Goal: Task Accomplishment & Management: Manage account settings

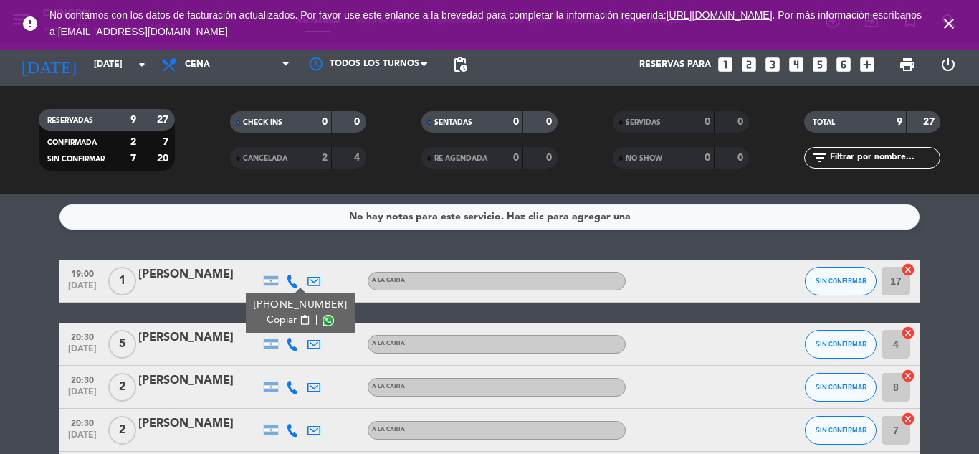
scroll to position [239, 0]
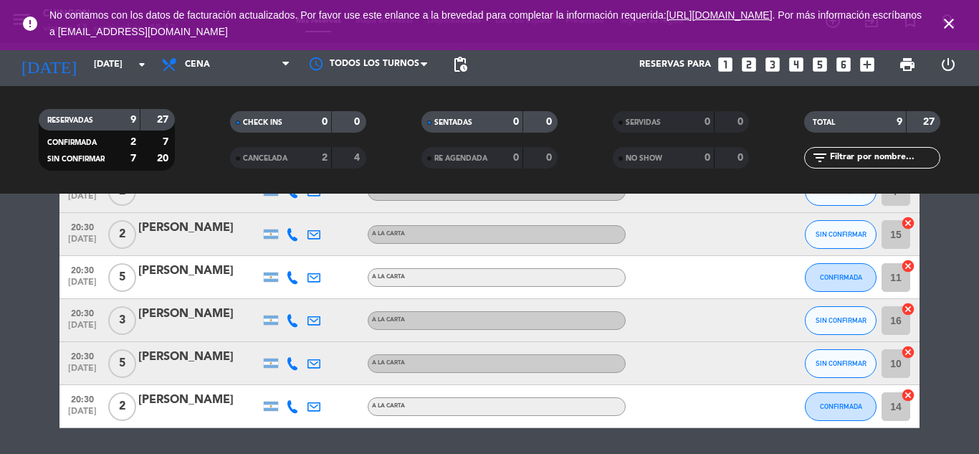
click at [943, 18] on icon "close" at bounding box center [949, 23] width 17 height 17
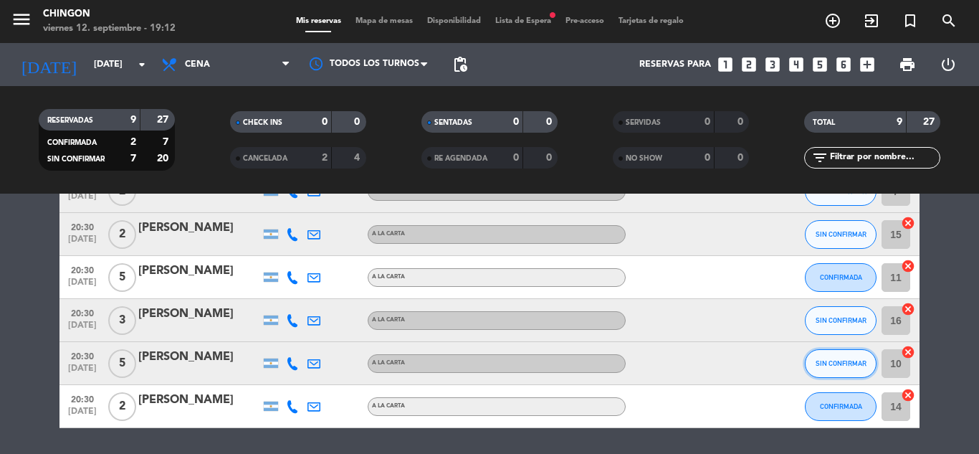
click at [855, 371] on button "SIN CONFIRMAR" at bounding box center [841, 363] width 72 height 29
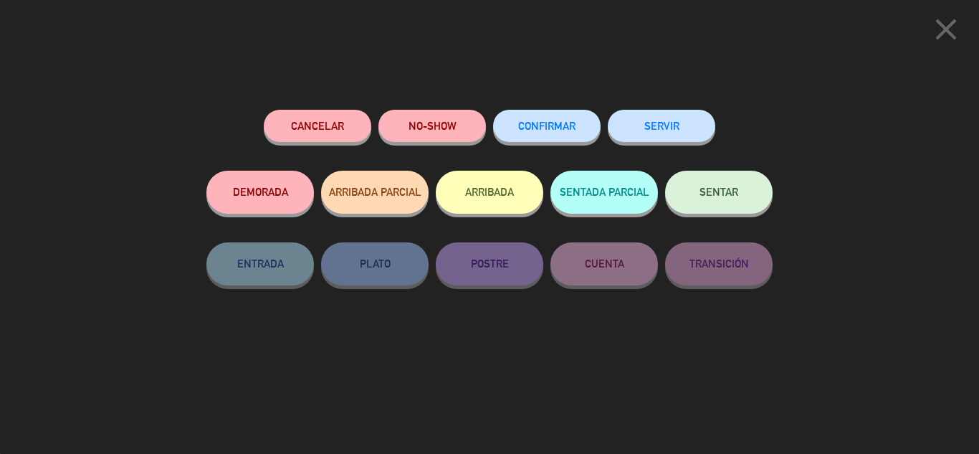
click at [950, 24] on icon "close" at bounding box center [947, 29] width 36 height 36
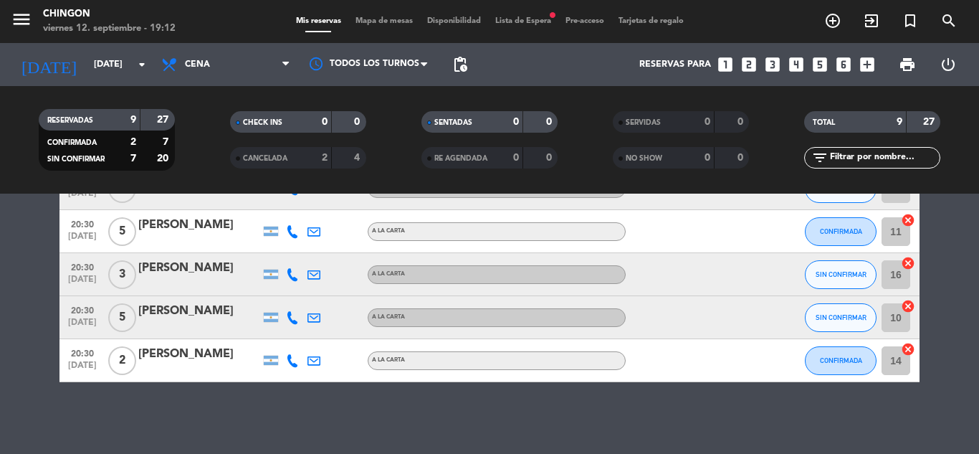
scroll to position [165, 0]
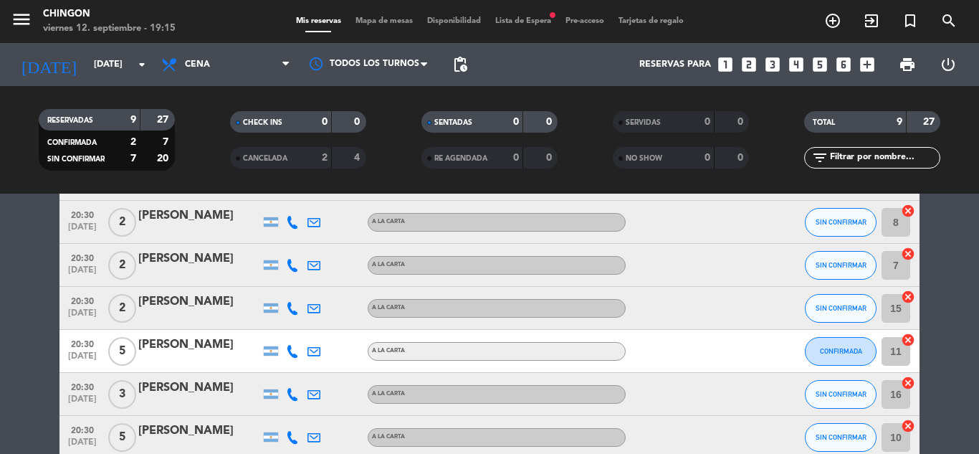
click at [523, 18] on span "Lista de Espera fiber_manual_record" at bounding box center [523, 21] width 70 height 8
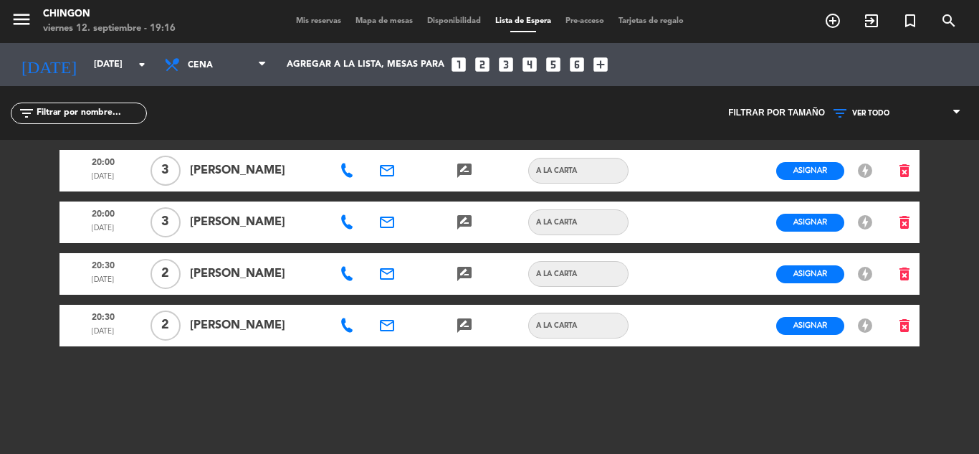
drag, startPoint x: 191, startPoint y: 161, endPoint x: 230, endPoint y: 181, distance: 44.0
click at [230, 180] on span "[PERSON_NAME]" at bounding box center [257, 170] width 134 height 19
copy span "[PERSON_NAME]"
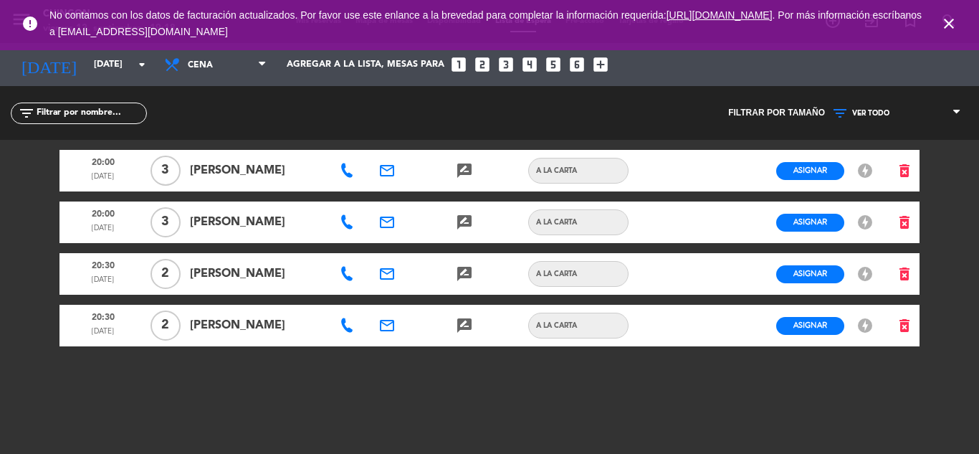
drag, startPoint x: 192, startPoint y: 228, endPoint x: 270, endPoint y: 231, distance: 78.2
click at [270, 231] on span "[PERSON_NAME]" at bounding box center [257, 222] width 134 height 19
copy span "[PERSON_NAME]"
drag, startPoint x: 192, startPoint y: 276, endPoint x: 298, endPoint y: 274, distance: 106.1
click at [298, 274] on span "[PERSON_NAME]" at bounding box center [257, 274] width 134 height 19
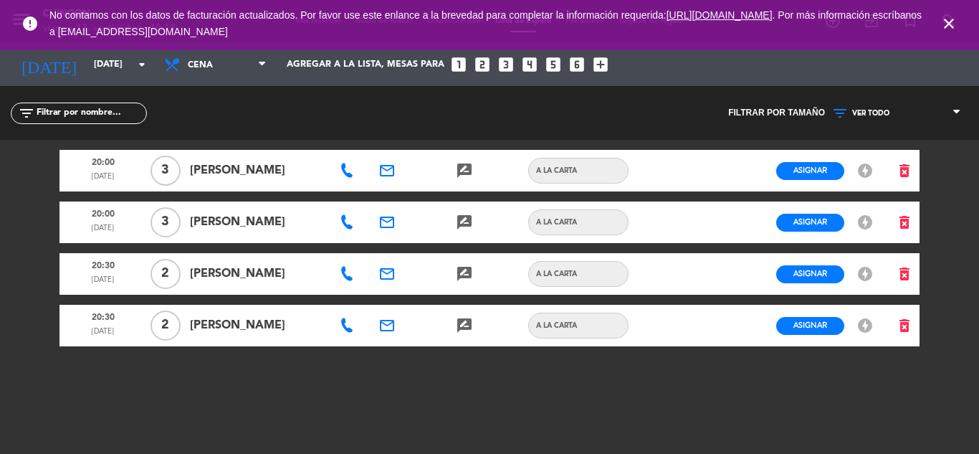
copy span "[PERSON_NAME]"
drag, startPoint x: 195, startPoint y: 327, endPoint x: 268, endPoint y: 338, distance: 73.9
click at [268, 338] on div "[PERSON_NAME]" at bounding box center [257, 326] width 144 height 42
copy span "[PERSON_NAME]"
click at [949, 19] on icon "close" at bounding box center [949, 23] width 17 height 17
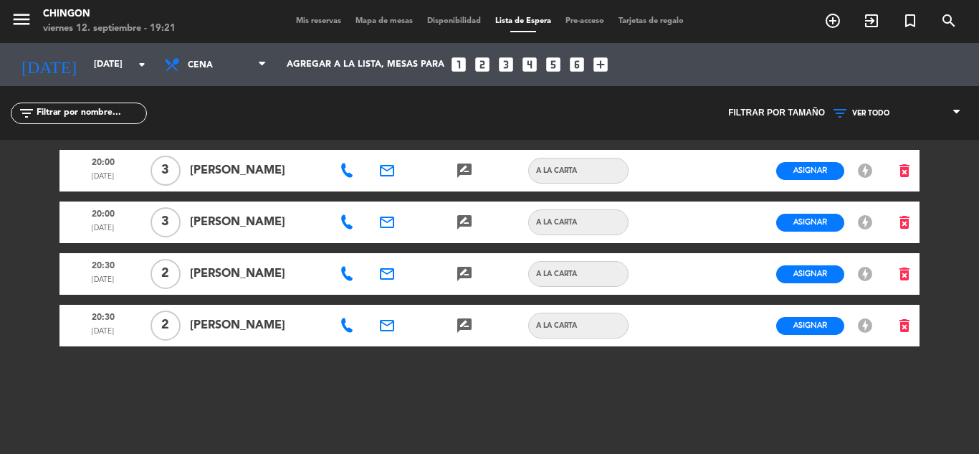
click at [310, 19] on span "Mis reservas" at bounding box center [319, 21] width 60 height 8
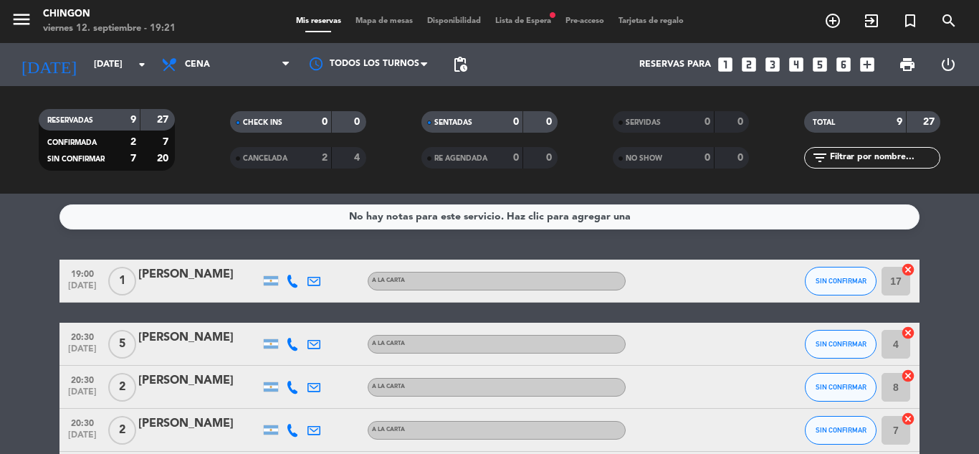
click at [511, 24] on span "Lista de Espera fiber_manual_record" at bounding box center [523, 21] width 70 height 8
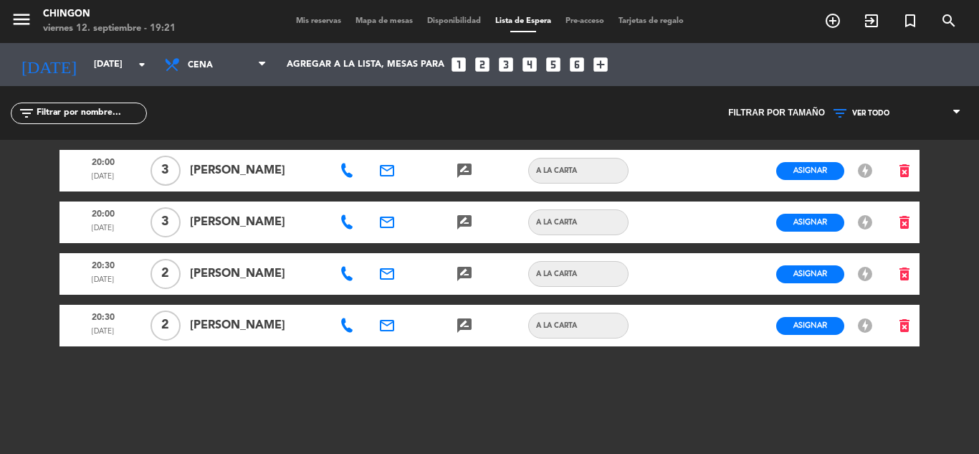
click at [443, 19] on span "Disponibilidad" at bounding box center [454, 21] width 68 height 8
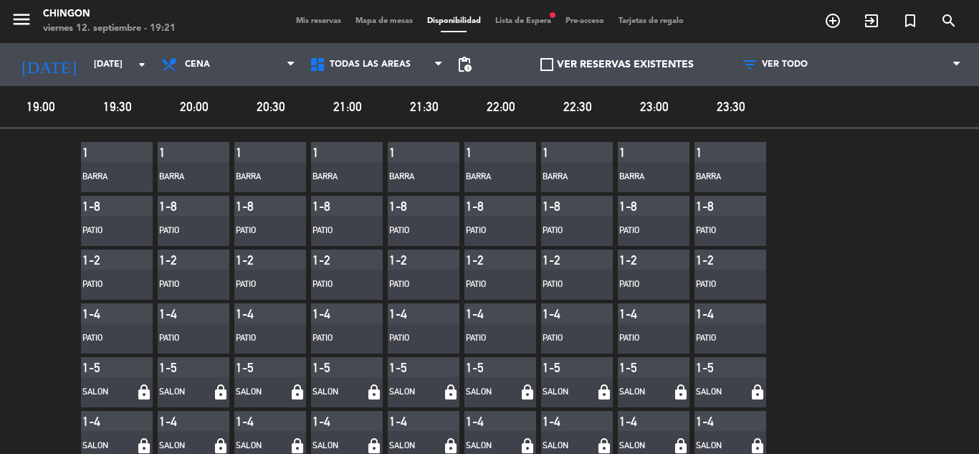
click at [365, 13] on div "menu Chingon [DATE] 12. septiembre - 19:21 Mis reservas Mapa de mesas Disponibi…" at bounding box center [489, 21] width 979 height 43
click at [366, 16] on div "Mis reservas Mapa de mesas Disponibilidad Lista de Espera fiber_manual_record P…" at bounding box center [490, 21] width 402 height 13
click at [373, 23] on span "Mapa de mesas" at bounding box center [384, 21] width 72 height 8
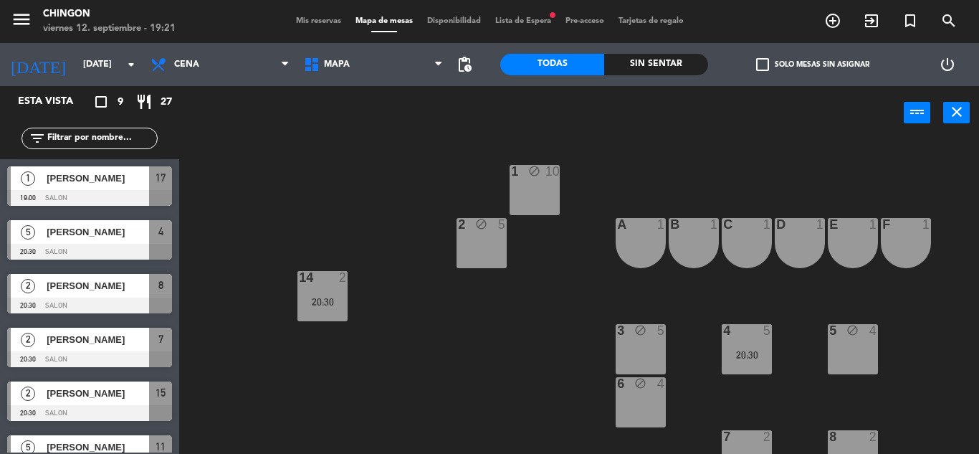
click at [315, 13] on div "menu Chingon [DATE] 12. septiembre - 19:21 Mis reservas Mapa de mesas Disponibi…" at bounding box center [489, 21] width 979 height 43
click at [328, 23] on span "Mis reservas" at bounding box center [319, 21] width 60 height 8
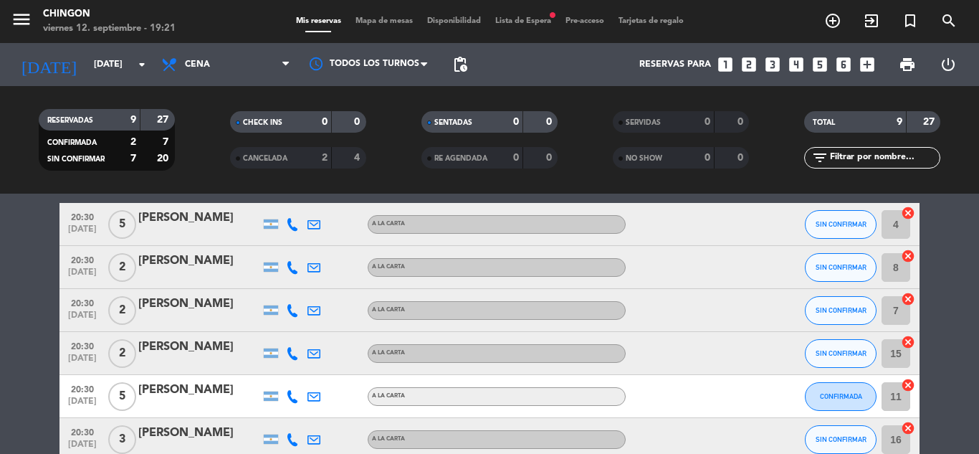
scroll to position [239, 0]
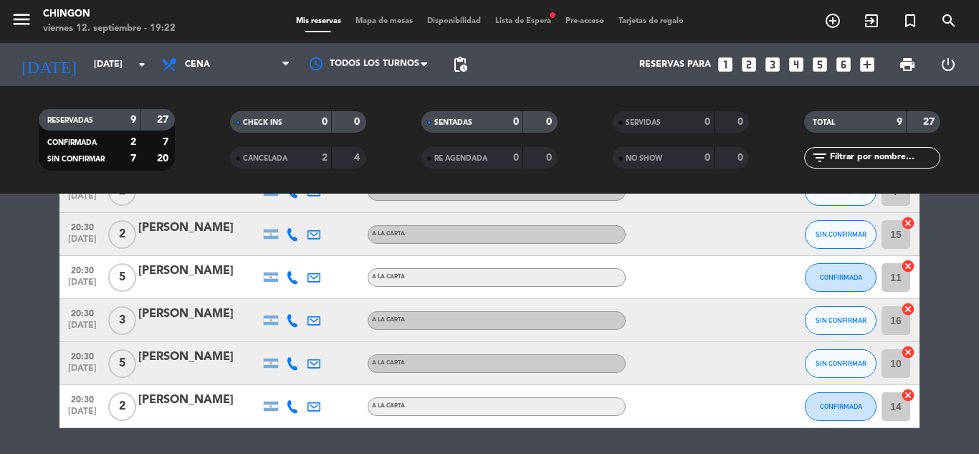
click at [512, 14] on div "menu Chingon [DATE] 12. septiembre - 19:22 Mis reservas Mapa de mesas Disponibi…" at bounding box center [489, 21] width 979 height 43
click at [509, 24] on span "Lista de Espera fiber_manual_record" at bounding box center [523, 21] width 70 height 8
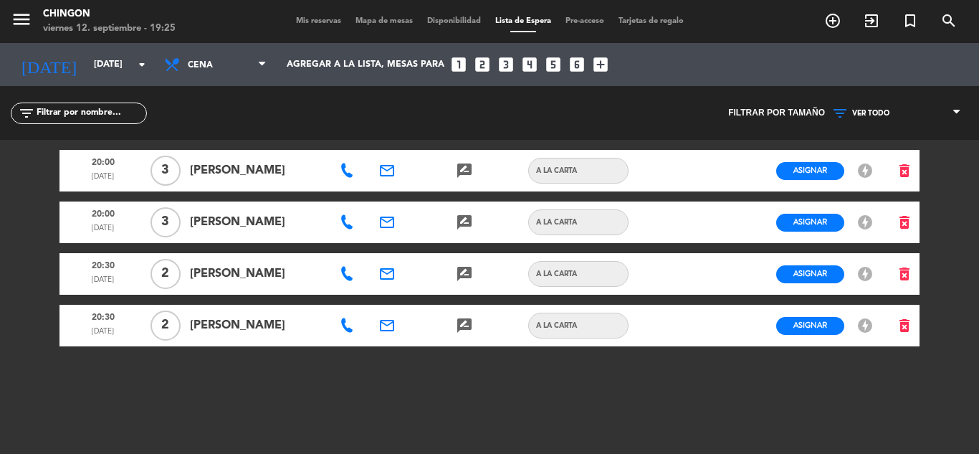
click at [322, 24] on span "Mis reservas" at bounding box center [319, 21] width 60 height 8
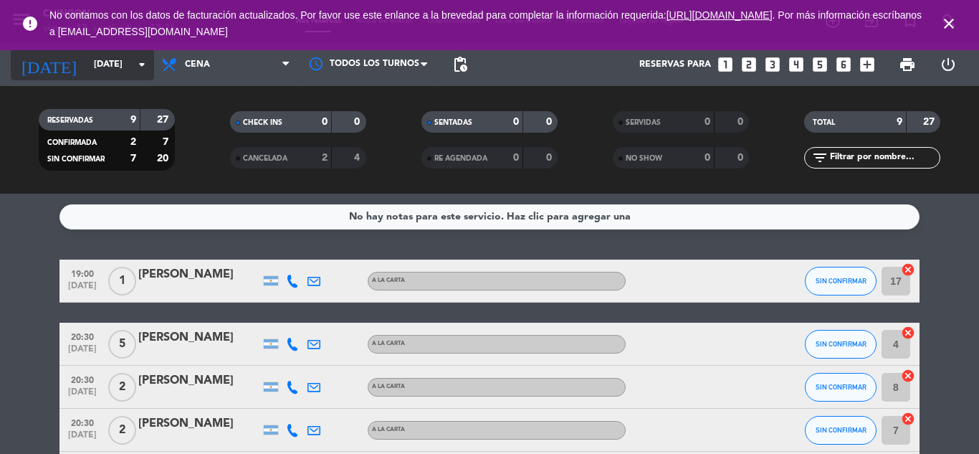
click at [118, 70] on input "[DATE]" at bounding box center [147, 64] width 121 height 24
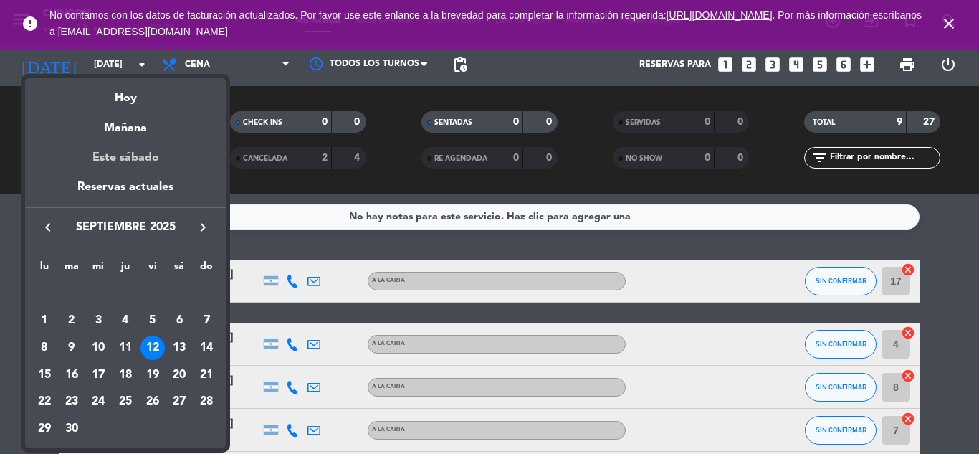
click at [133, 156] on div "Este sábado" at bounding box center [125, 158] width 201 height 40
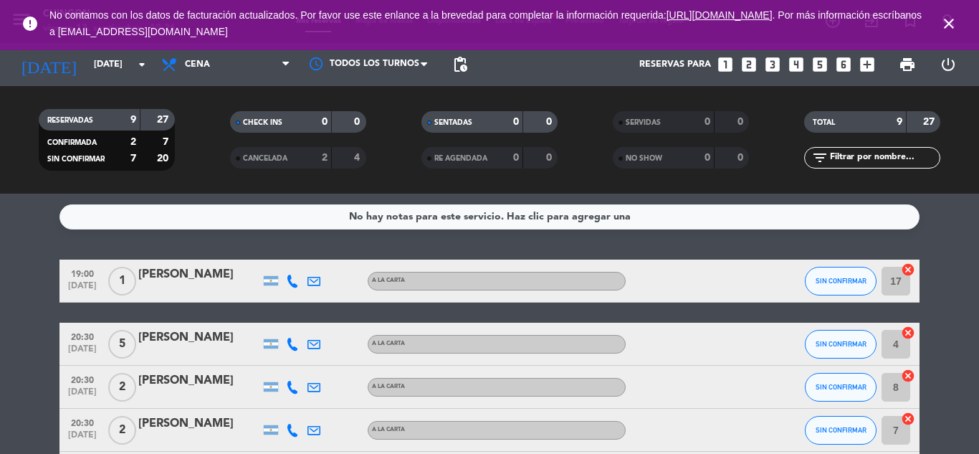
type input "[DATE]"
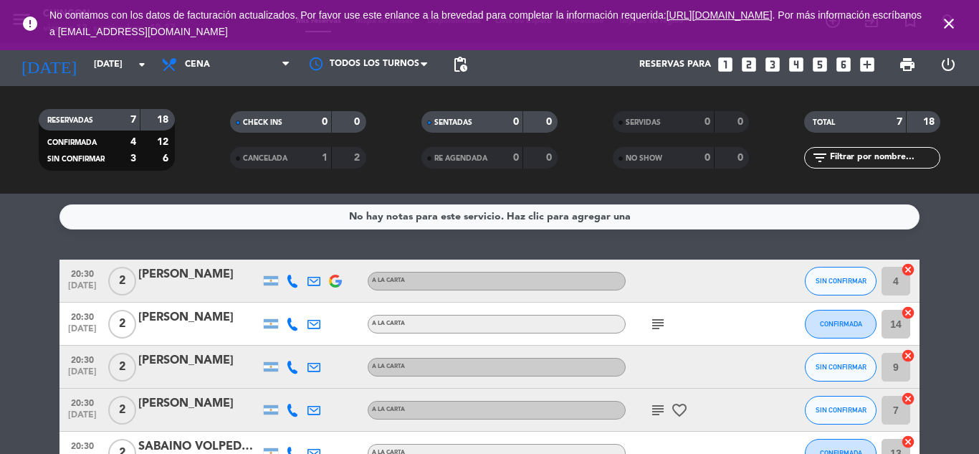
click at [949, 18] on icon "close" at bounding box center [949, 23] width 17 height 17
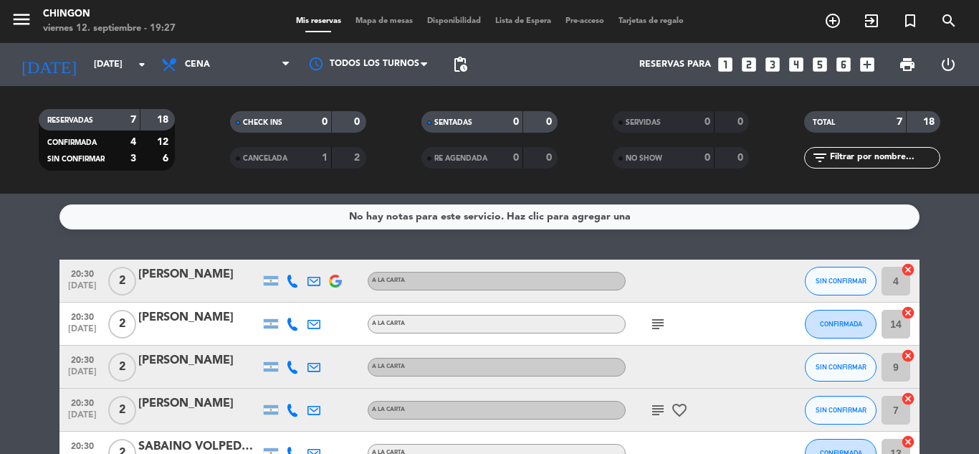
click at [354, 12] on div "menu Chingon [DATE] 12. septiembre - 19:27 Mis reservas Mapa de mesas Disponibi…" at bounding box center [489, 21] width 979 height 43
click at [361, 17] on span "Mapa de mesas" at bounding box center [384, 21] width 72 height 8
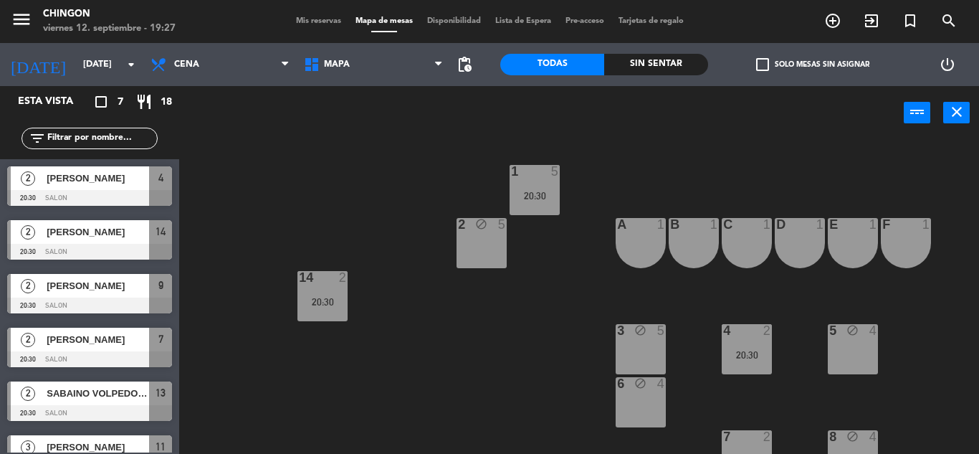
scroll to position [194, 0]
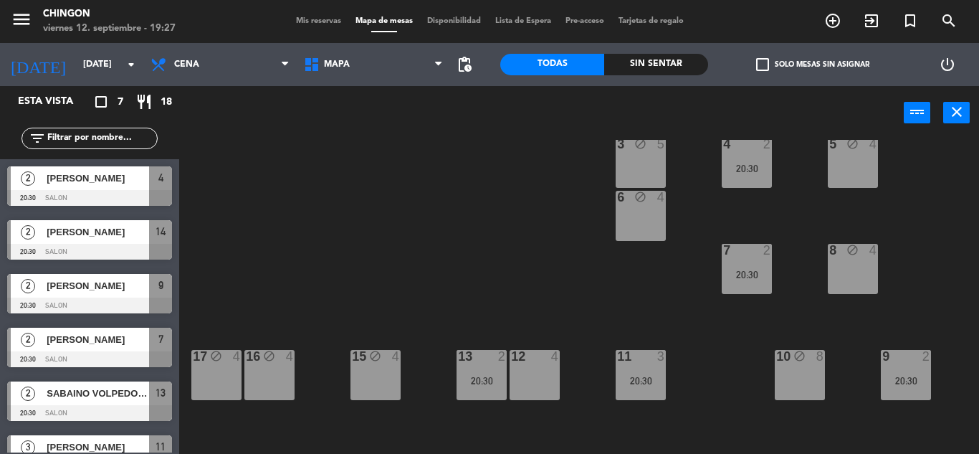
click at [541, 387] on div "12 4" at bounding box center [535, 375] width 50 height 50
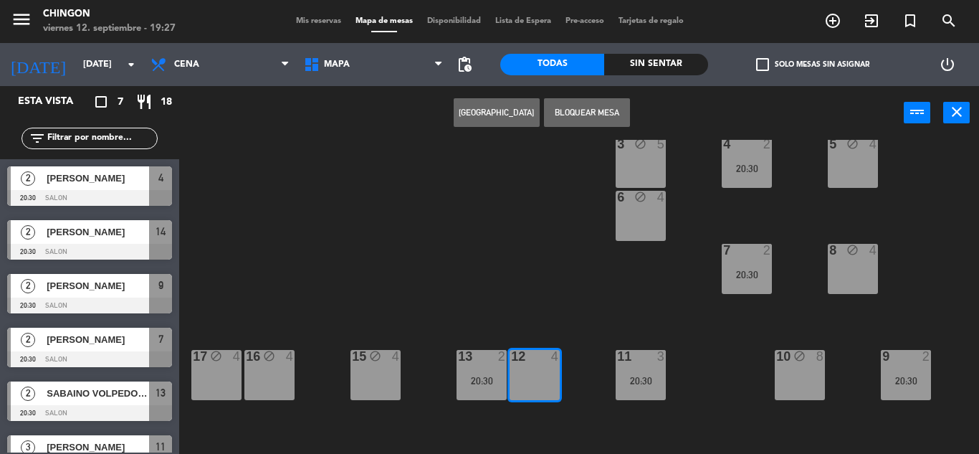
scroll to position [0, 0]
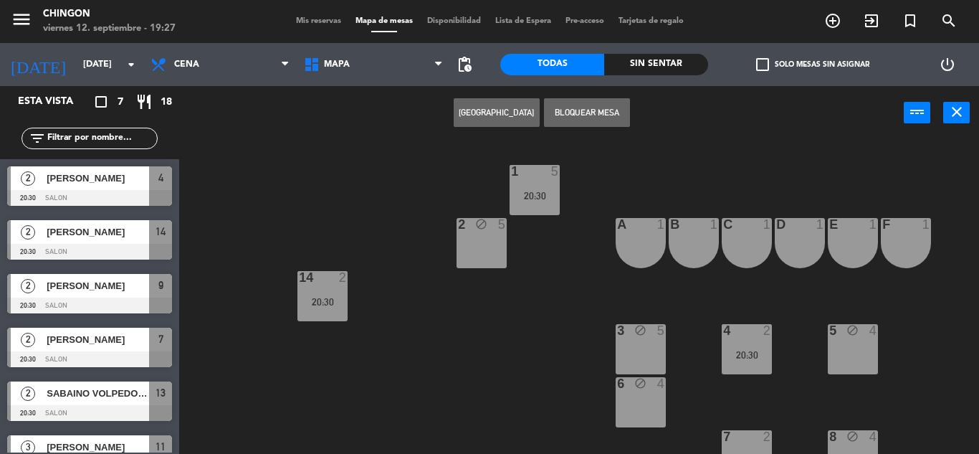
click at [571, 112] on button "Bloquear Mesa" at bounding box center [587, 112] width 86 height 29
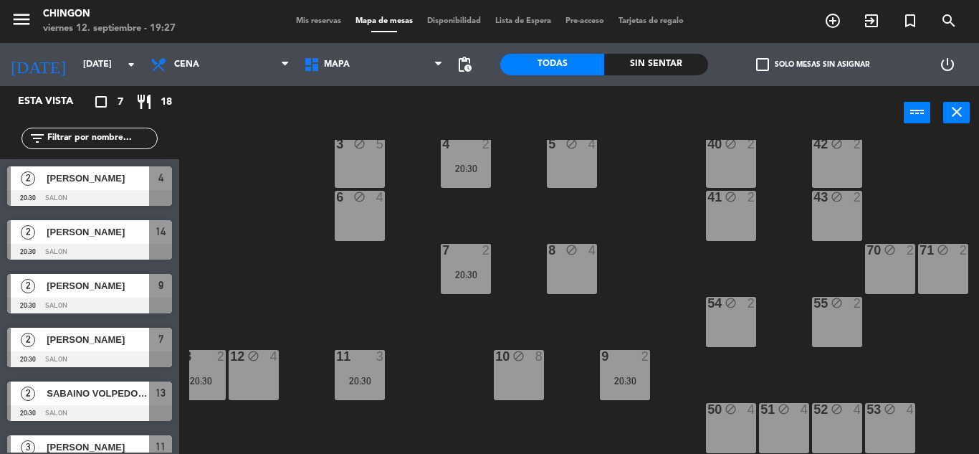
scroll to position [0, 281]
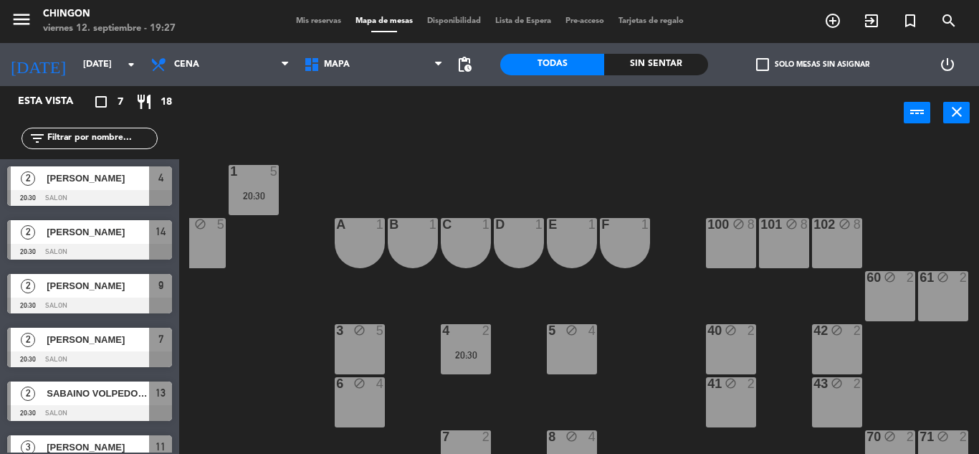
click at [628, 258] on div "F 1" at bounding box center [625, 243] width 50 height 50
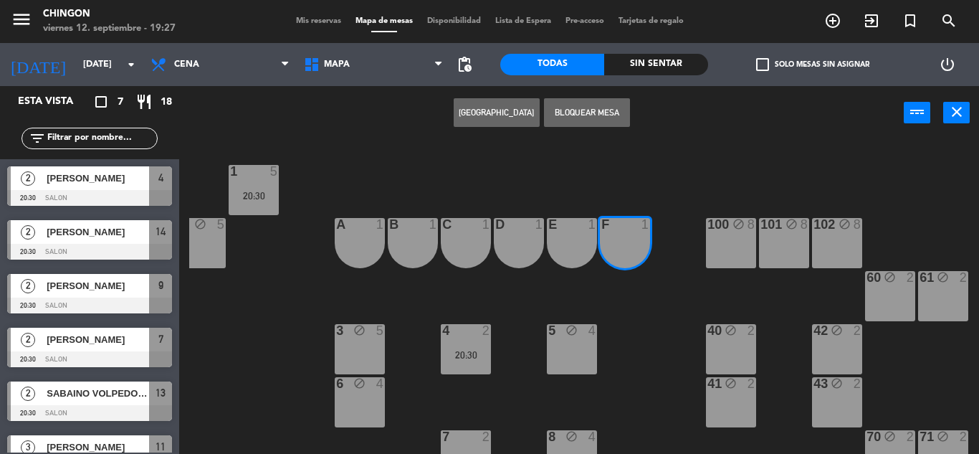
click at [569, 262] on div "E 1" at bounding box center [572, 243] width 50 height 50
click at [520, 257] on div "D 1" at bounding box center [519, 243] width 50 height 50
click at [468, 246] on div "C 1" at bounding box center [466, 243] width 50 height 50
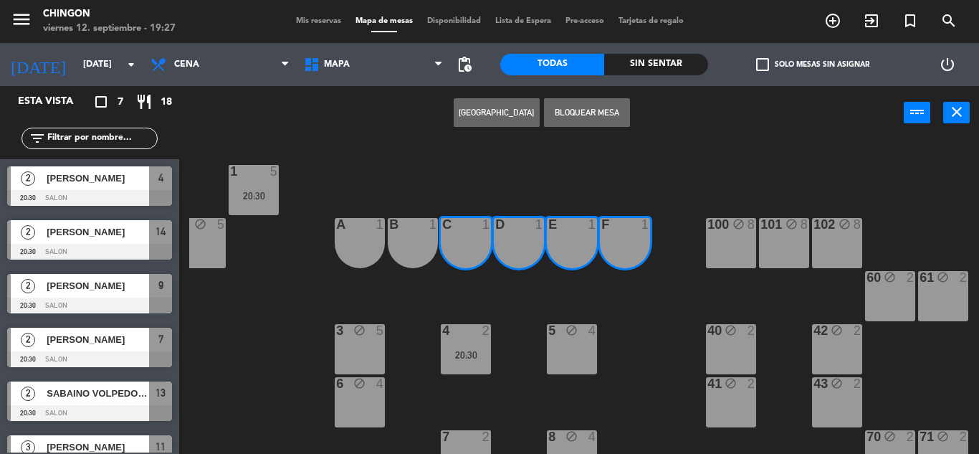
click at [402, 237] on div "B 1" at bounding box center [413, 243] width 50 height 50
click at [365, 233] on div "A 1" at bounding box center [360, 243] width 50 height 50
click at [579, 131] on div "Crear Reserva Bloquear Mesa power_input close" at bounding box center [541, 113] width 725 height 54
click at [588, 121] on button "Bloquear Mesa" at bounding box center [587, 112] width 86 height 29
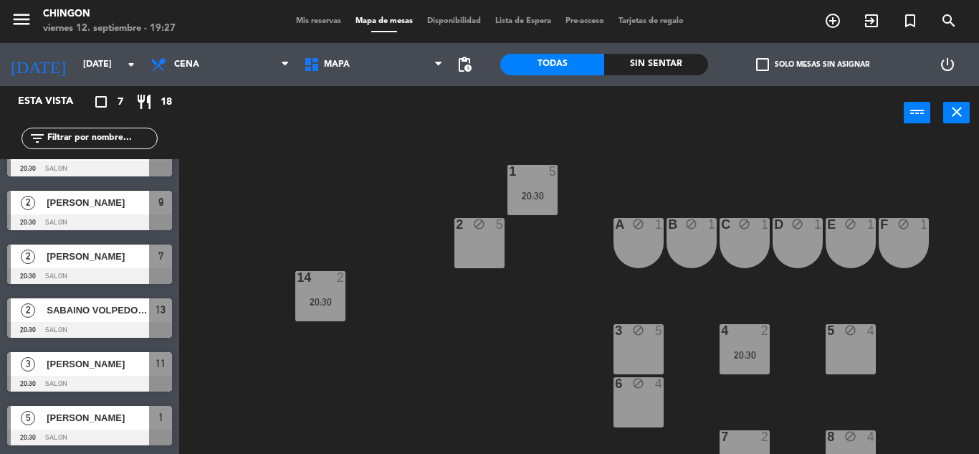
scroll to position [0, 0]
